Goal: Task Accomplishment & Management: Use online tool/utility

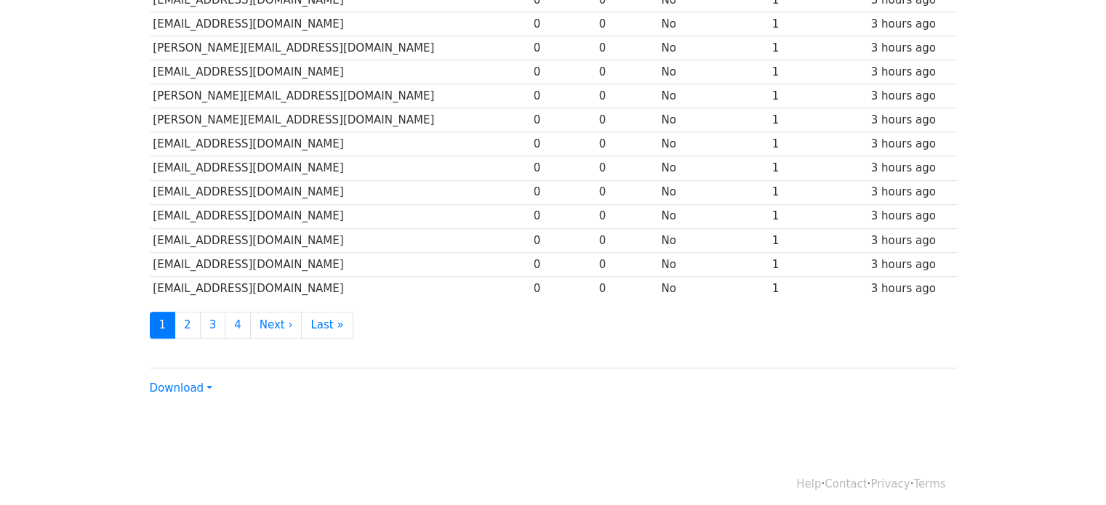
scroll to position [673, 0]
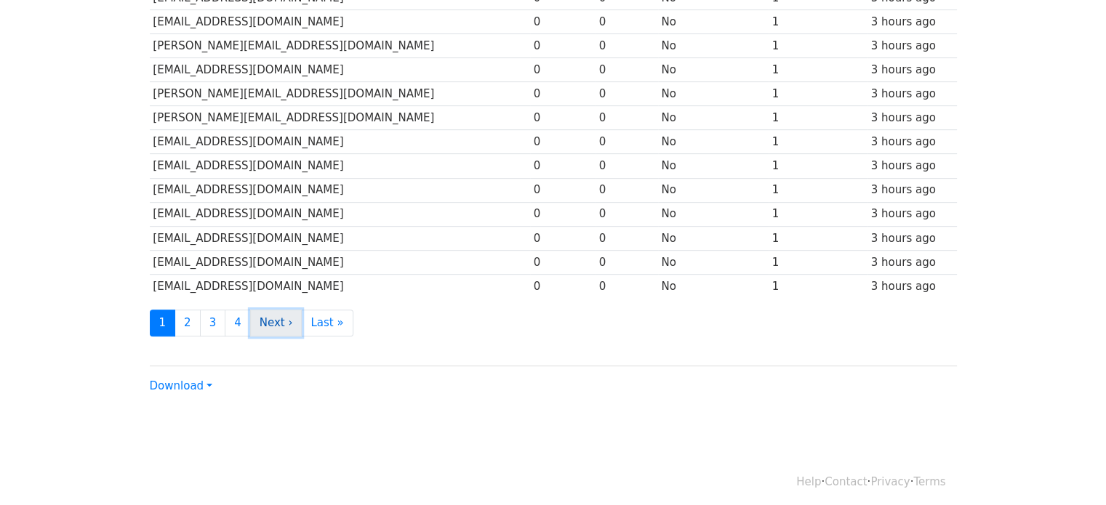
click at [252, 312] on link "Next ›" at bounding box center [276, 323] width 52 height 27
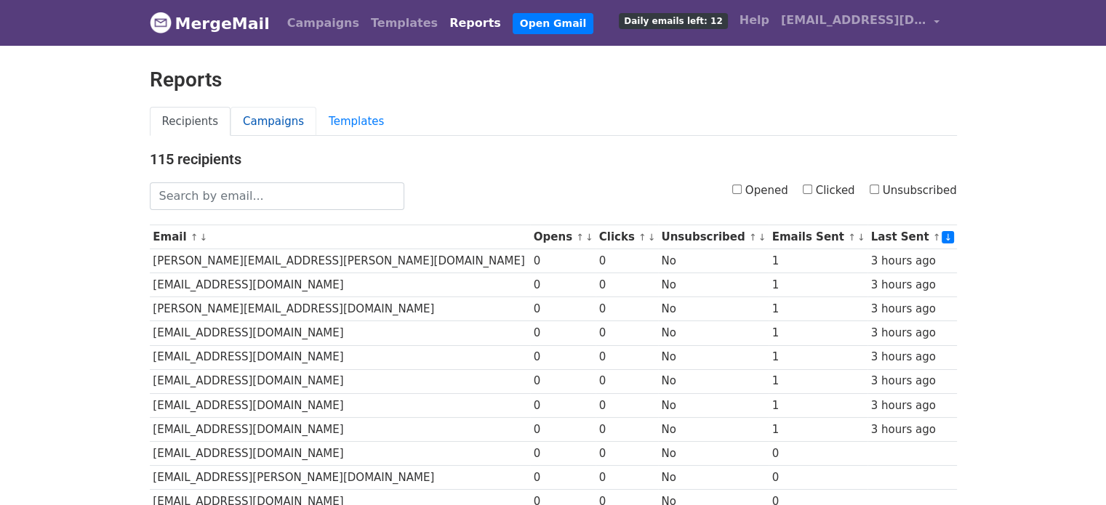
click at [249, 116] on link "Campaigns" at bounding box center [274, 122] width 86 height 30
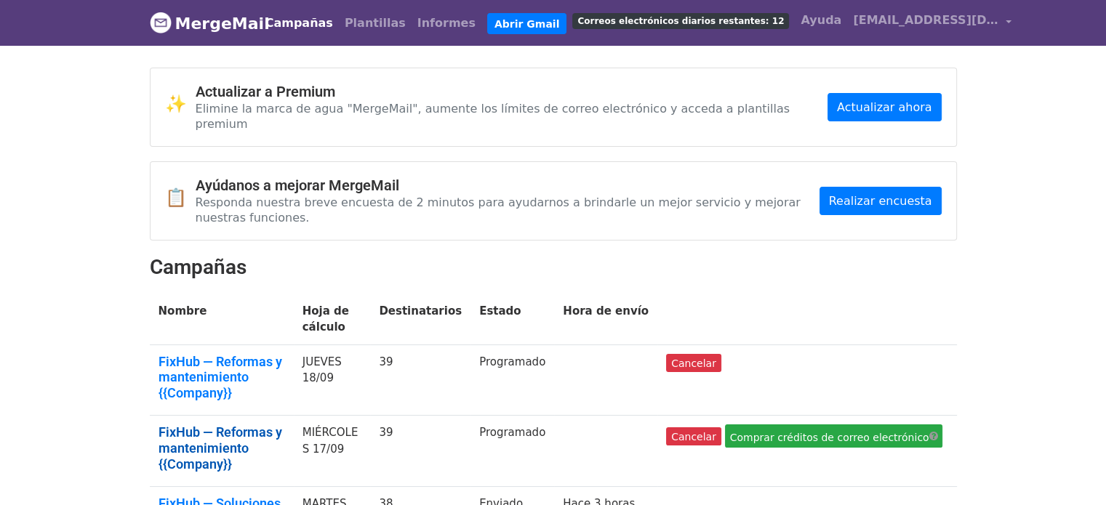
click at [218, 425] on font "FixHub — Reformas y mantenimiento {{Company}}" at bounding box center [221, 448] width 124 height 47
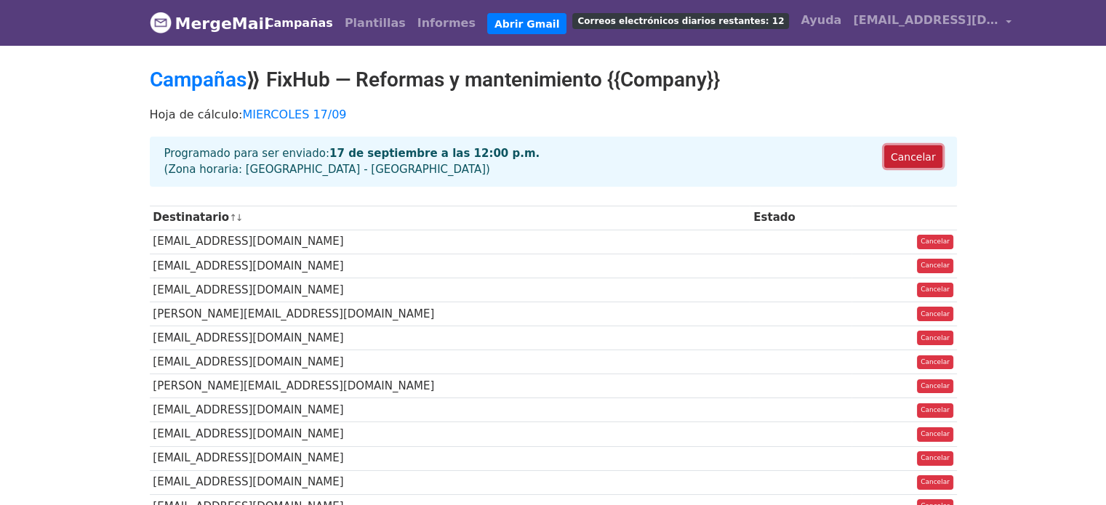
click at [910, 151] on font "Cancelar" at bounding box center [913, 157] width 45 height 12
click at [313, 24] on font "Campañas" at bounding box center [299, 23] width 68 height 14
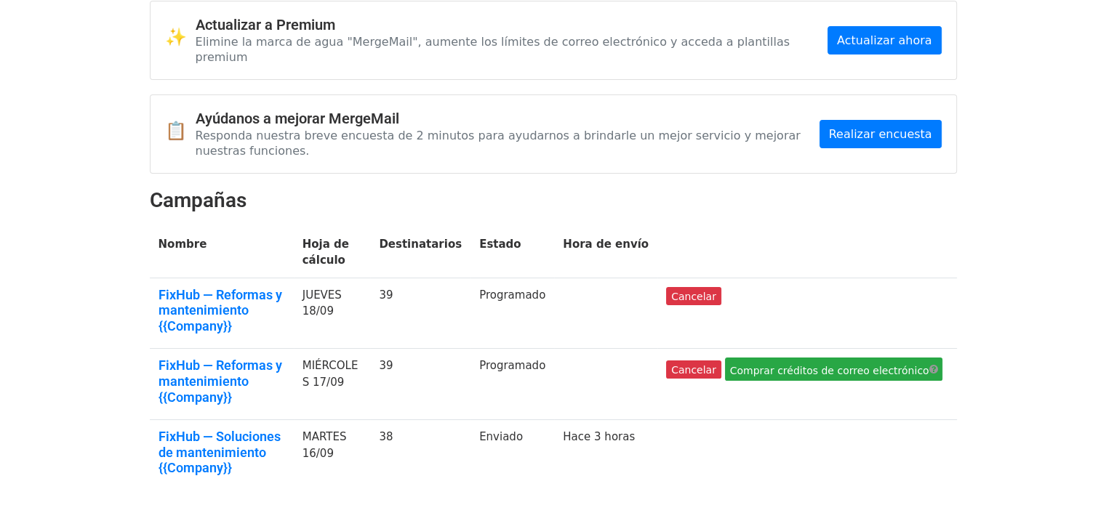
scroll to position [73, 0]
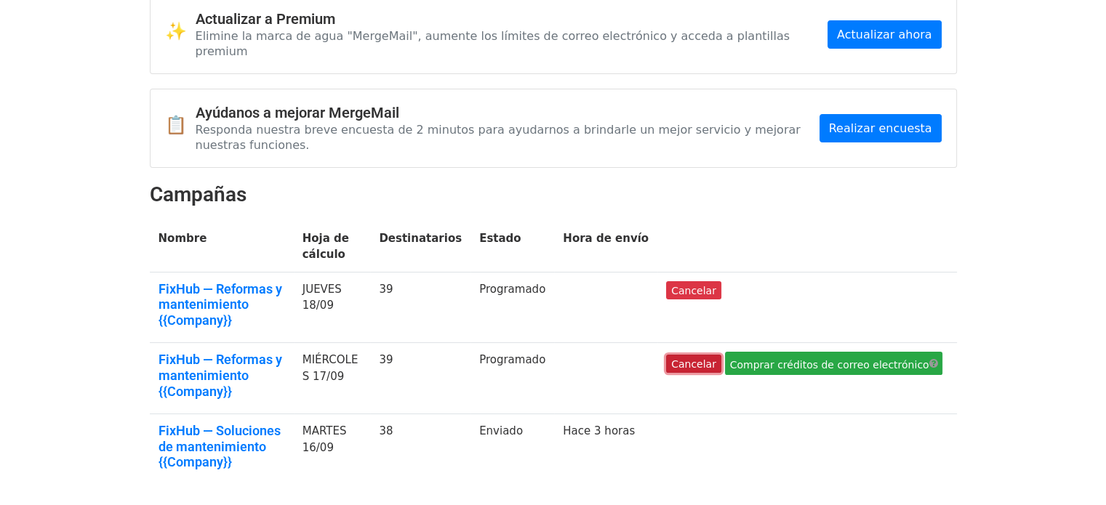
click at [716, 358] on font "Cancelar" at bounding box center [693, 364] width 45 height 12
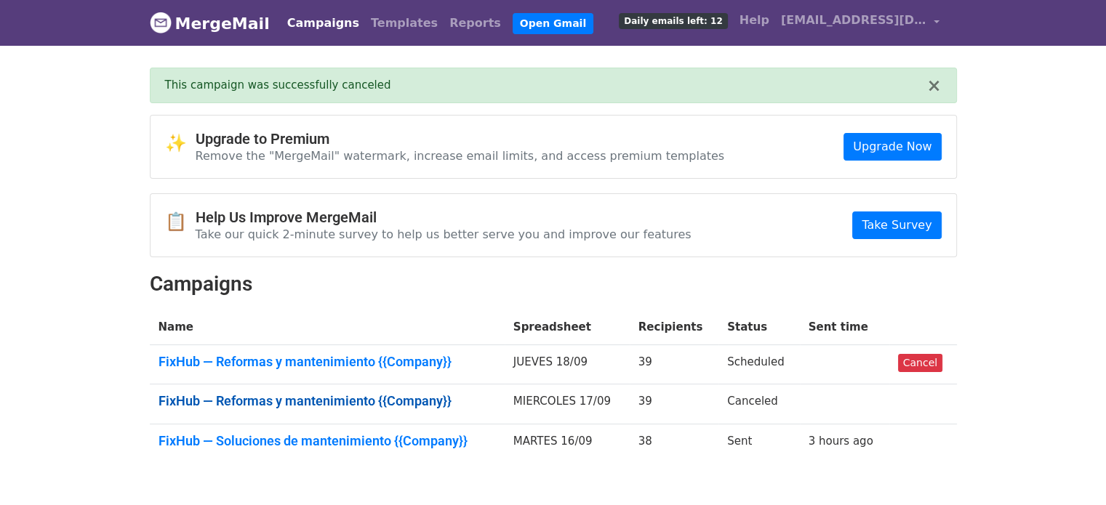
click at [288, 395] on link "FixHub — Reformas y mantenimiento {{Company}}" at bounding box center [327, 401] width 337 height 16
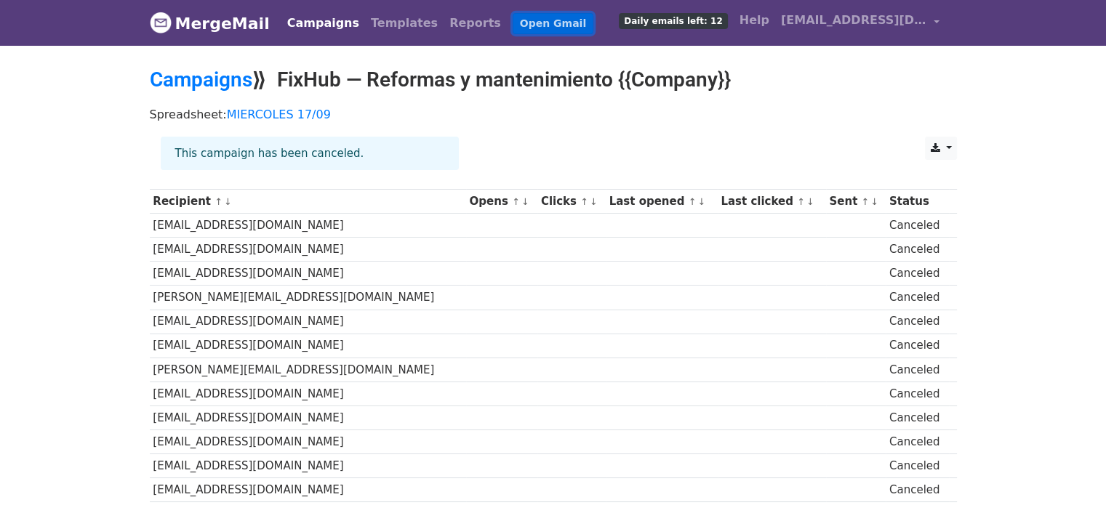
click at [515, 23] on link "Open Gmail" at bounding box center [553, 23] width 81 height 21
click at [365, 25] on link "Templates" at bounding box center [404, 23] width 79 height 29
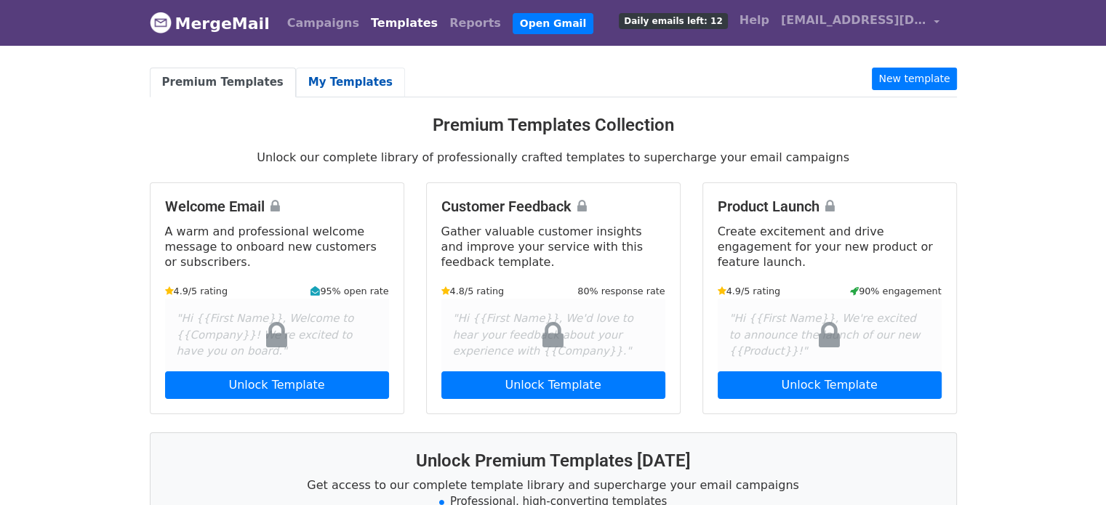
click at [337, 81] on link "My Templates" at bounding box center [350, 83] width 109 height 30
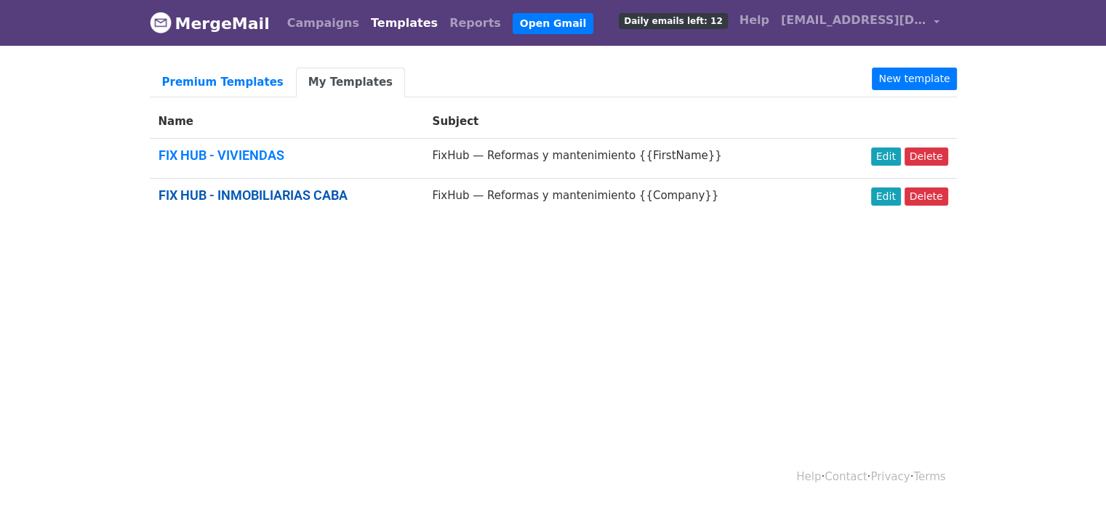
click at [238, 191] on link "FIX HUB - INMOBILIARIAS CABA" at bounding box center [253, 195] width 189 height 15
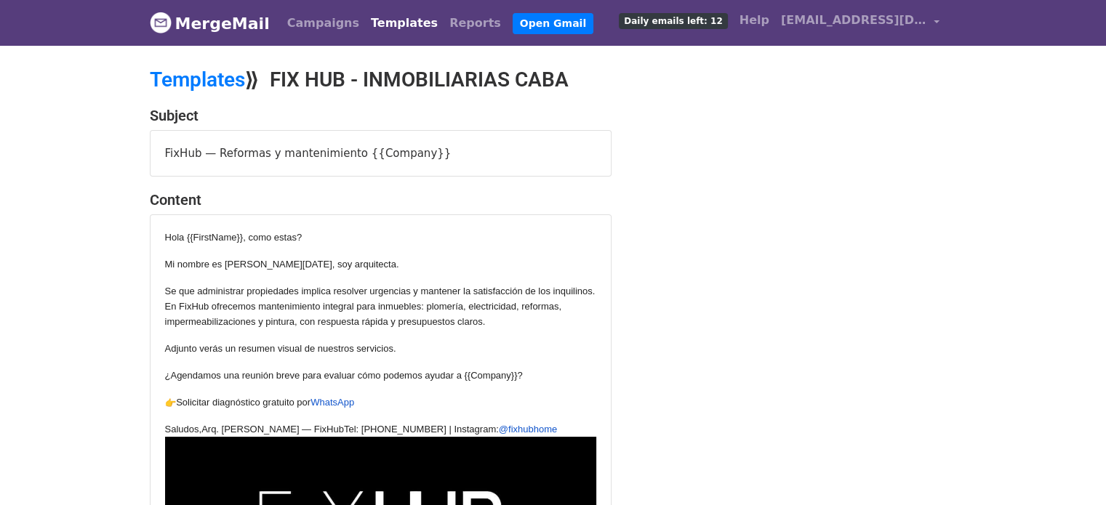
drag, startPoint x: 164, startPoint y: 152, endPoint x: 419, endPoint y: 151, distance: 254.5
click at [419, 151] on div "FixHub — Reformas y mantenimiento {{Company}}" at bounding box center [381, 154] width 460 height 46
copy div "FixHub — Reformas y mantenimiento {{Company}}"
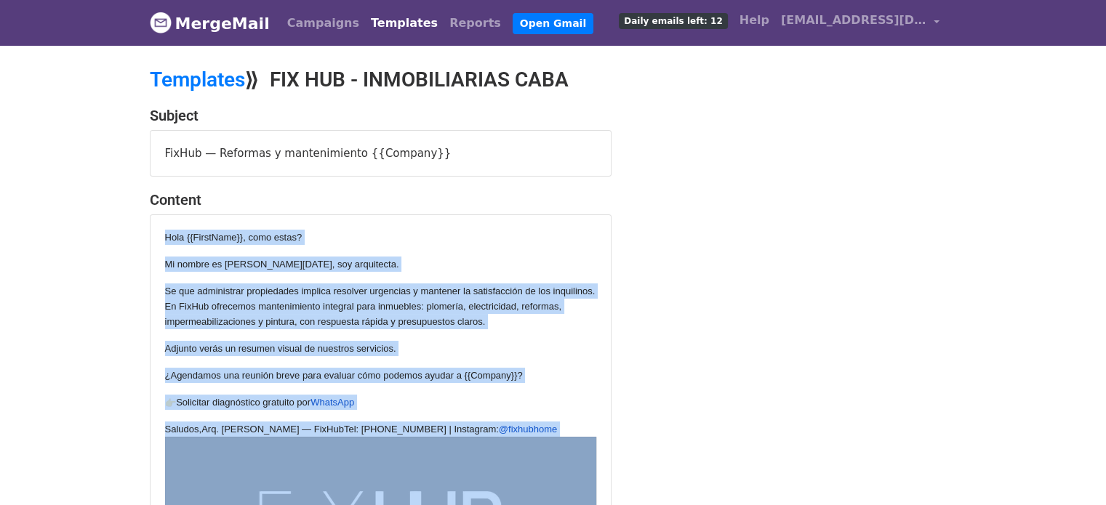
drag, startPoint x: 164, startPoint y: 238, endPoint x: 582, endPoint y: 474, distance: 479.6
copy div "Hola {{FirstName}}, como estas? Mi nombre es [PERSON_NAME][DATE], soy arquitect…"
drag, startPoint x: 165, startPoint y: 151, endPoint x: 443, endPoint y: 150, distance: 277.8
click div "FixHub — Reformas y mantenimiento {{Company}}"
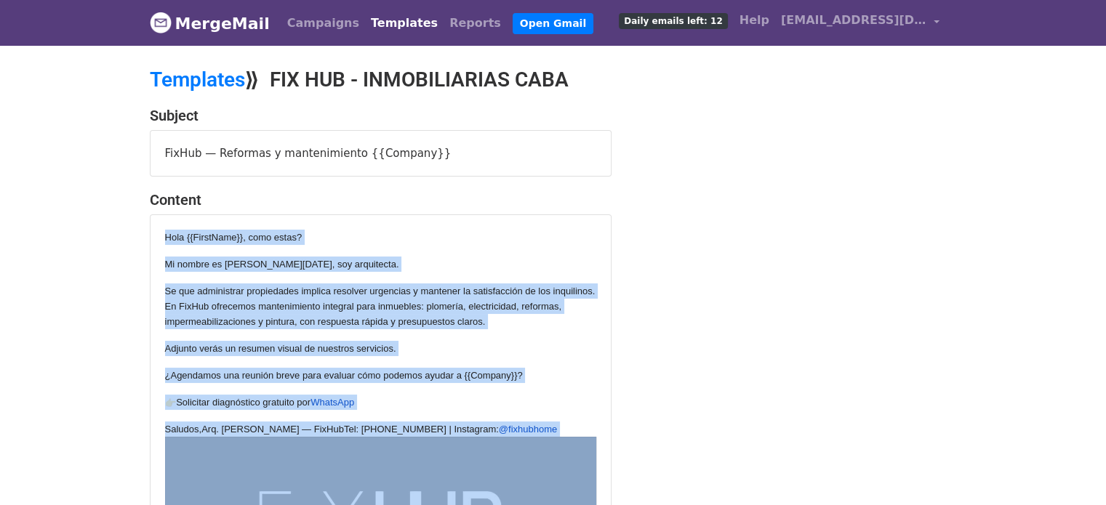
copy div "FixHub — Reformas y mantenimiento {{Company}}"
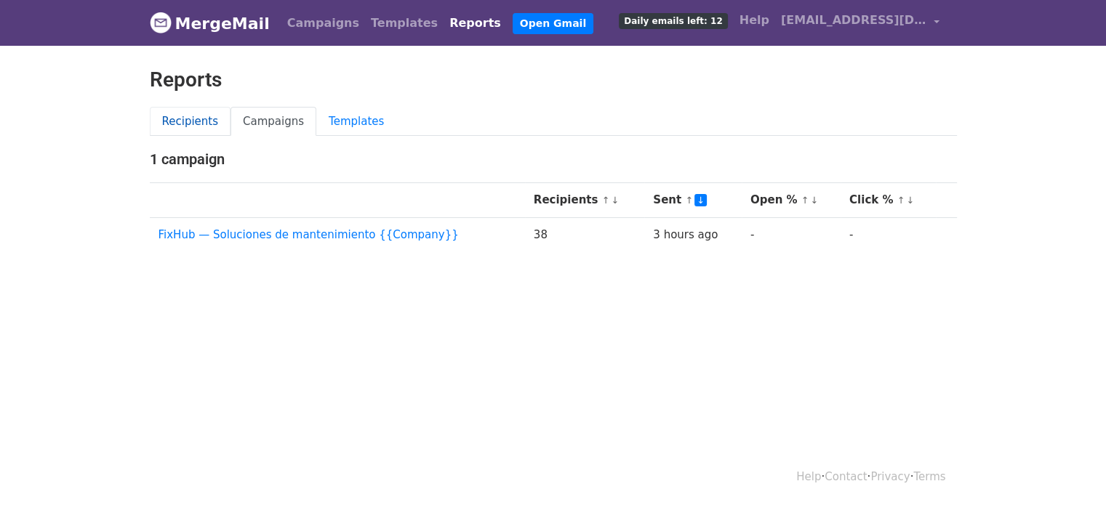
click at [188, 119] on link "Recipients" at bounding box center [190, 122] width 81 height 30
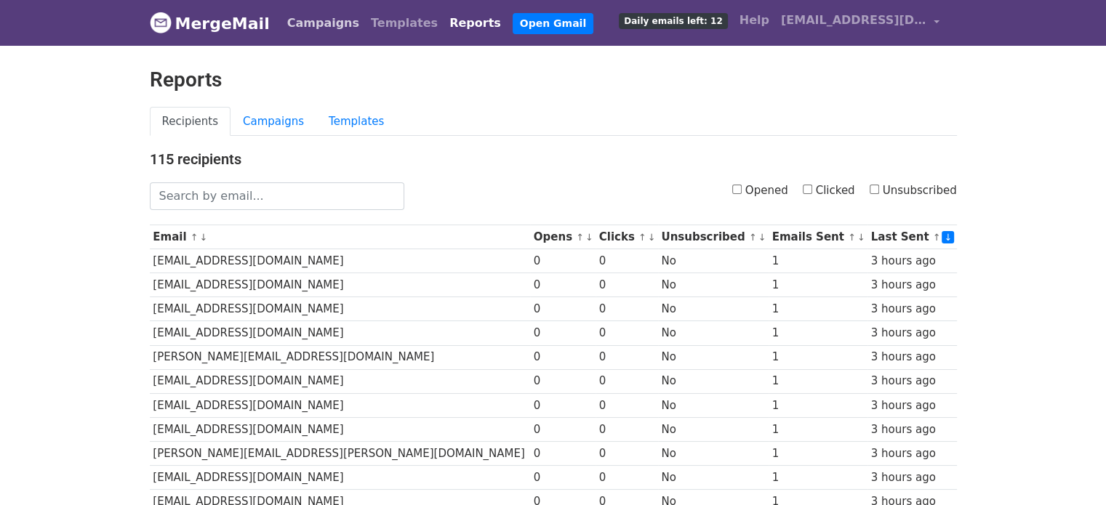
click at [313, 17] on link "Campaigns" at bounding box center [323, 23] width 84 height 29
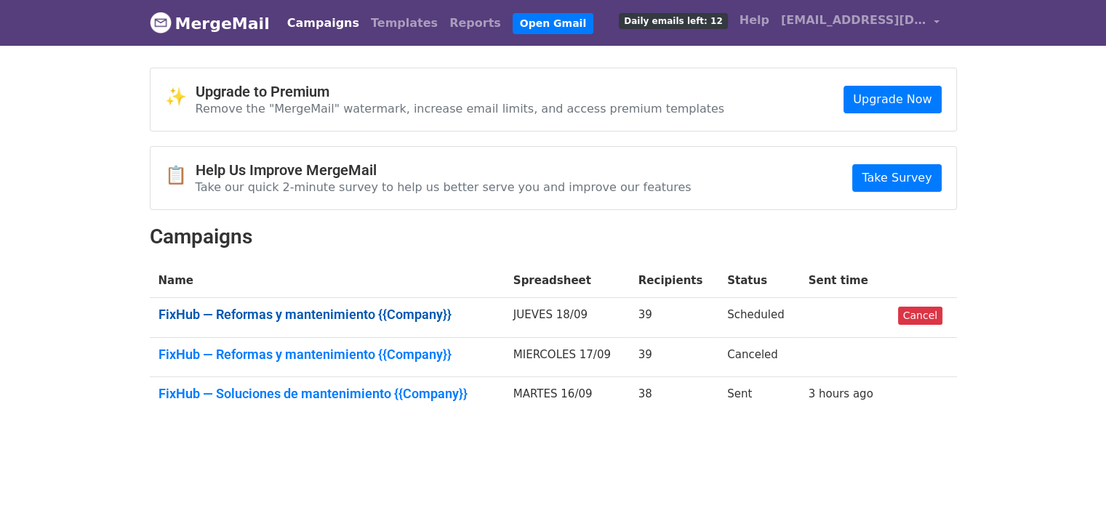
click at [366, 313] on link "FixHub — Reformas y mantenimiento {{Company}}" at bounding box center [327, 315] width 337 height 16
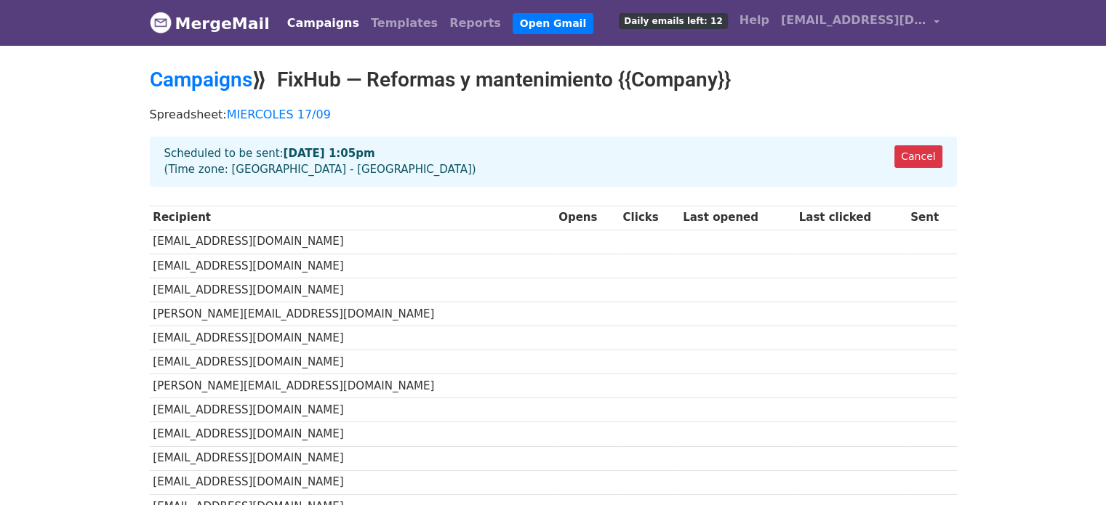
click at [317, 17] on link "Campaigns" at bounding box center [323, 23] width 84 height 29
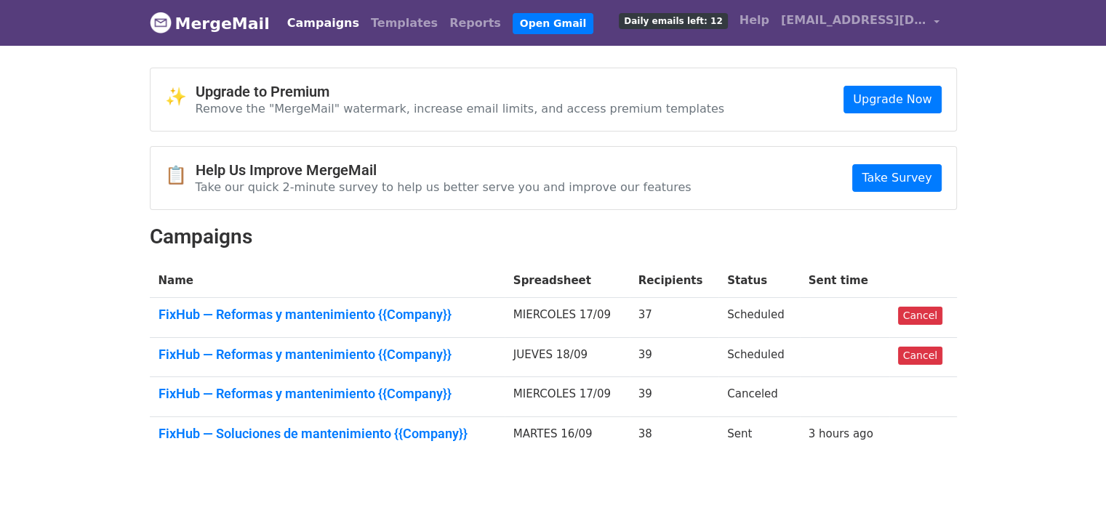
scroll to position [73, 0]
